Goal: Task Accomplishment & Management: Manage account settings

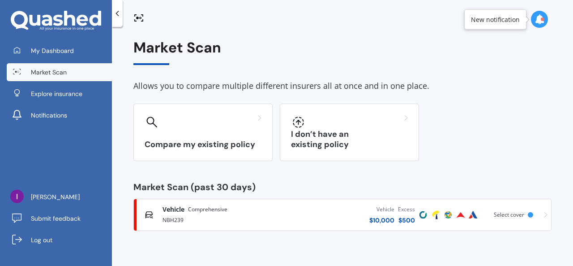
click at [545, 21] on div at bounding box center [539, 19] width 17 height 17
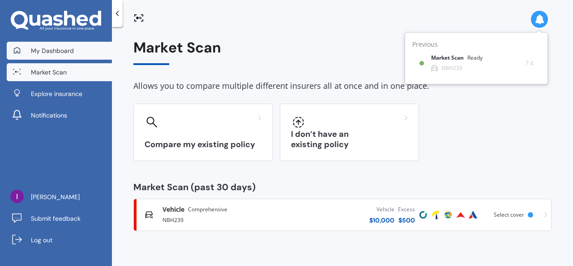
click at [82, 55] on link "My Dashboard" at bounding box center [59, 51] width 105 height 18
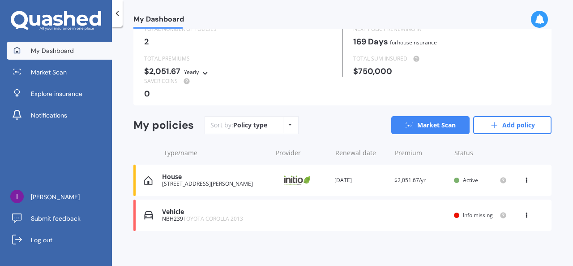
scroll to position [40, 0]
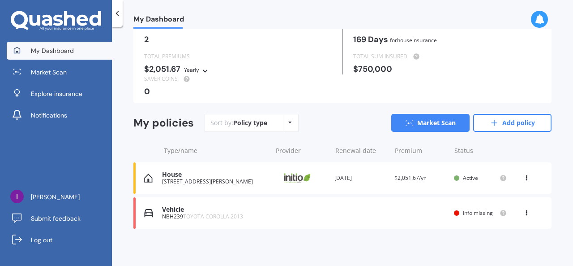
click at [525, 179] on div "View option View policy Delete" at bounding box center [528, 177] width 8 height 9
click at [400, 179] on span "$2,051.67/yr" at bounding box center [410, 178] width 31 height 8
